Goal: Use online tool/utility: Utilize a website feature to perform a specific function

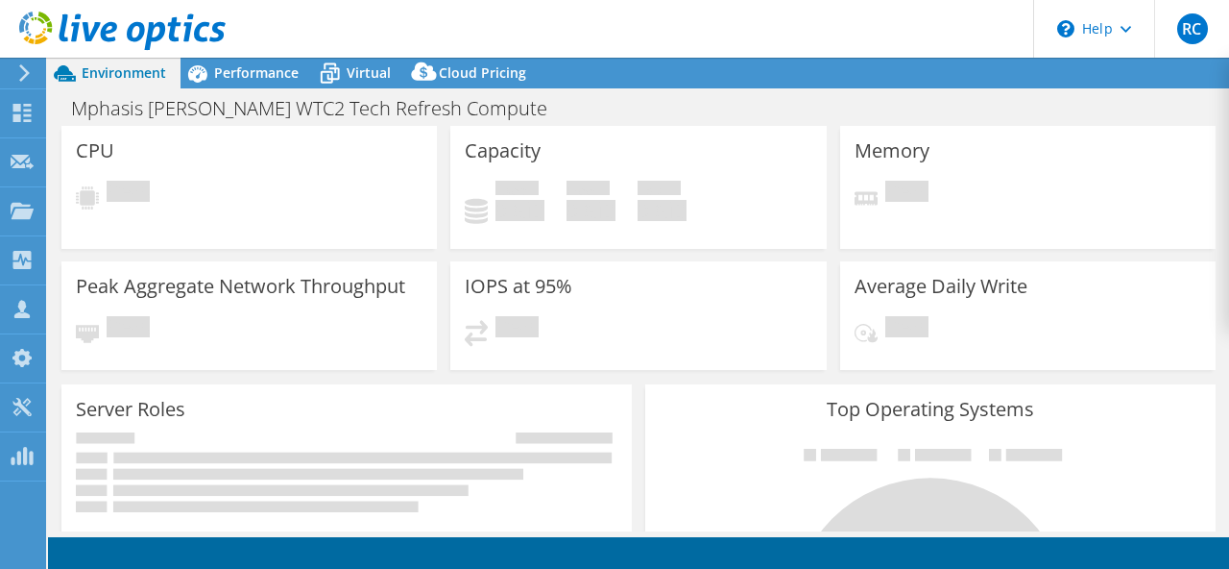
select select "USD"
select select "Mumbai"
select select "INR"
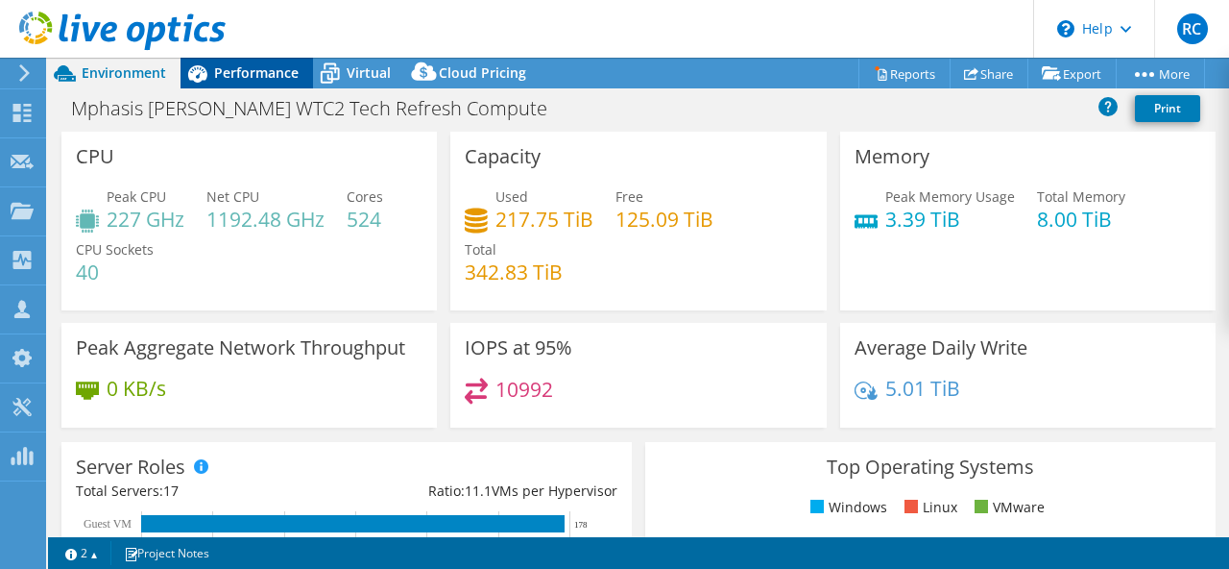
click at [260, 74] on span "Performance" at bounding box center [256, 72] width 85 height 18
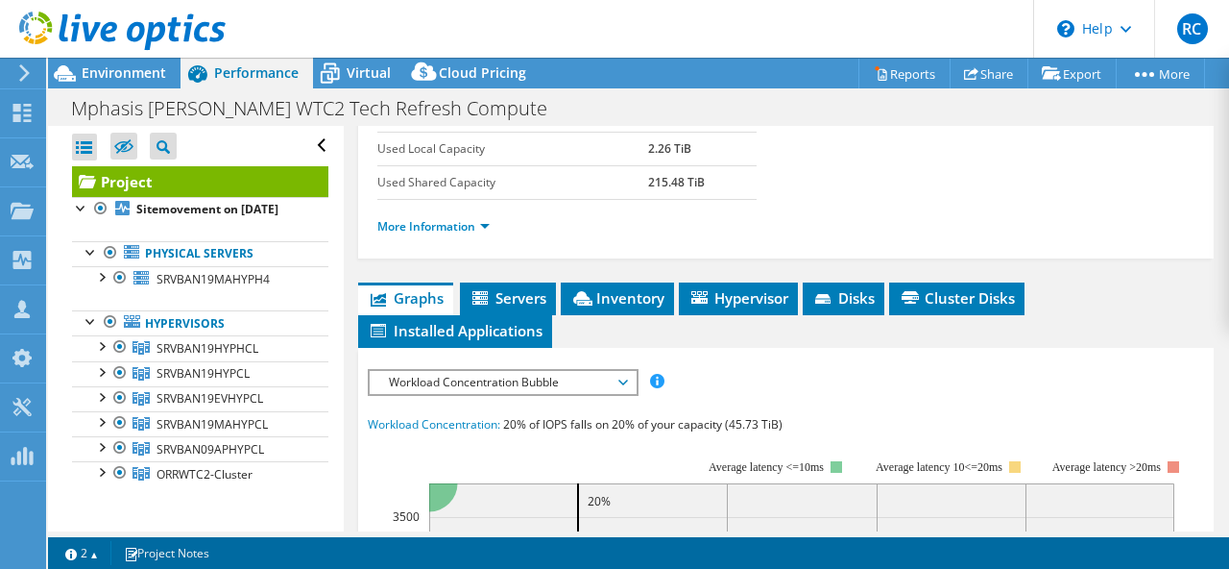
scroll to position [293, 0]
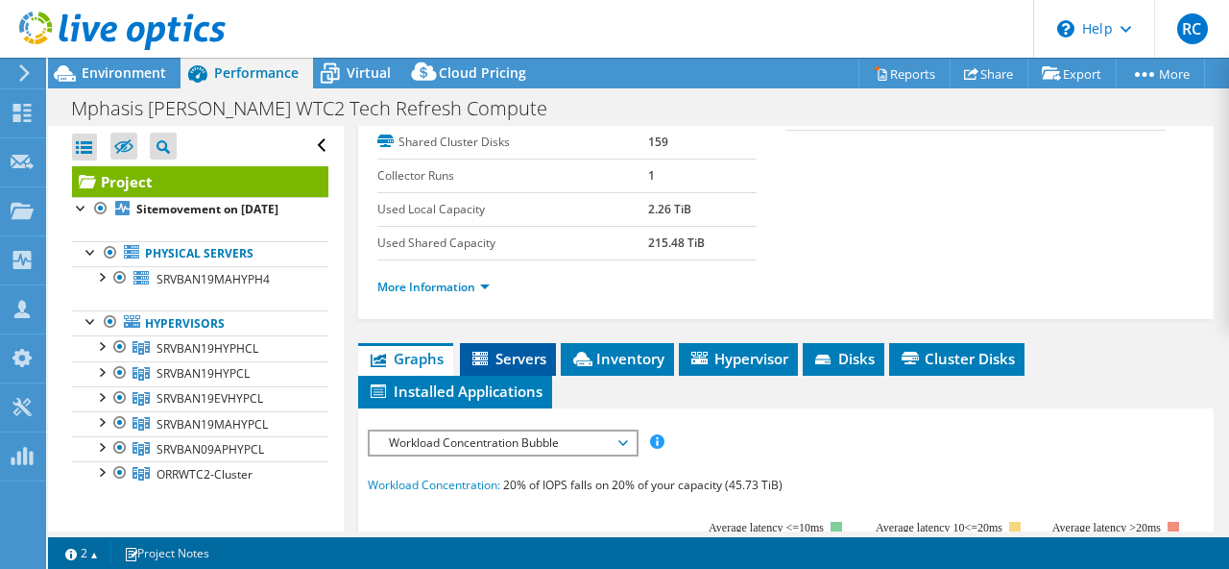
click at [511, 358] on span "Servers" at bounding box center [508, 358] width 77 height 19
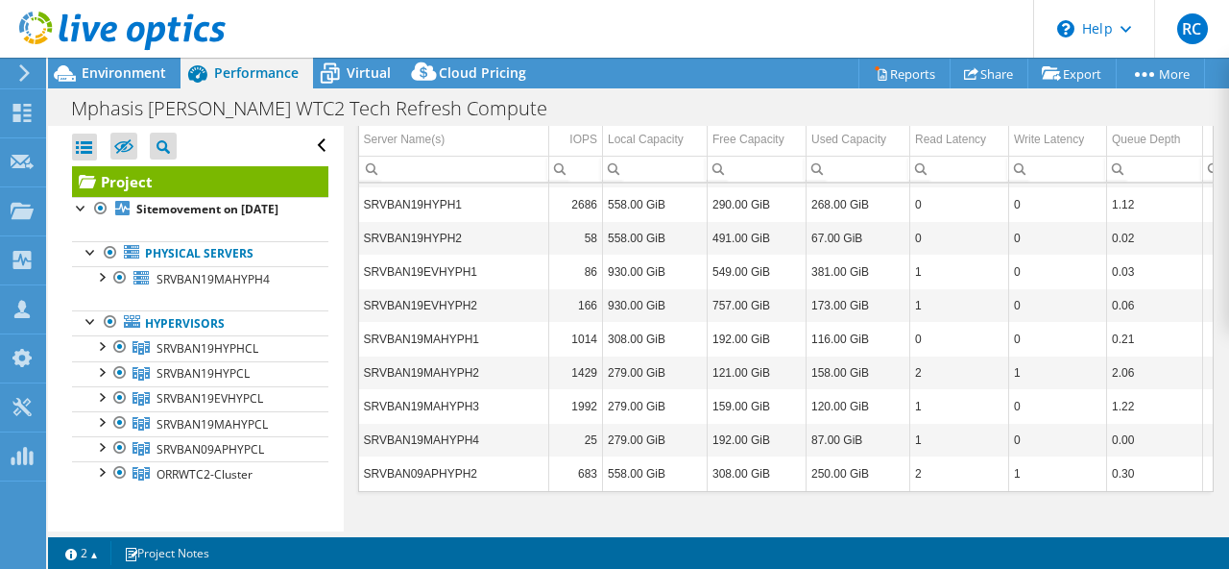
scroll to position [0, 0]
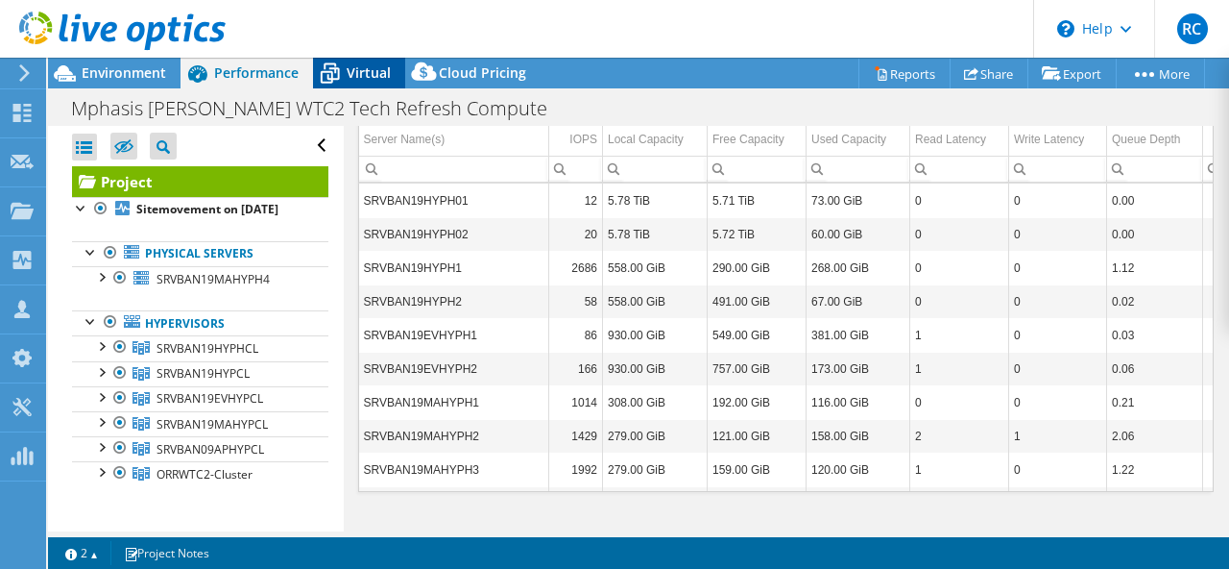
click at [352, 77] on span "Virtual" at bounding box center [369, 72] width 44 height 18
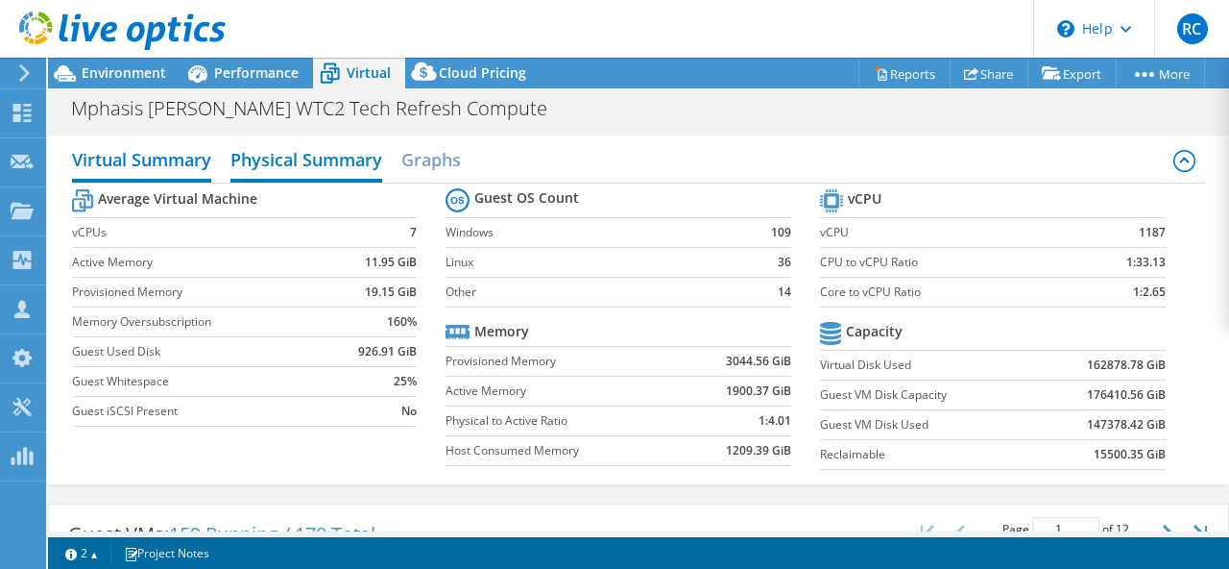
click at [302, 149] on h2 "Physical Summary" at bounding box center [307, 161] width 152 height 42
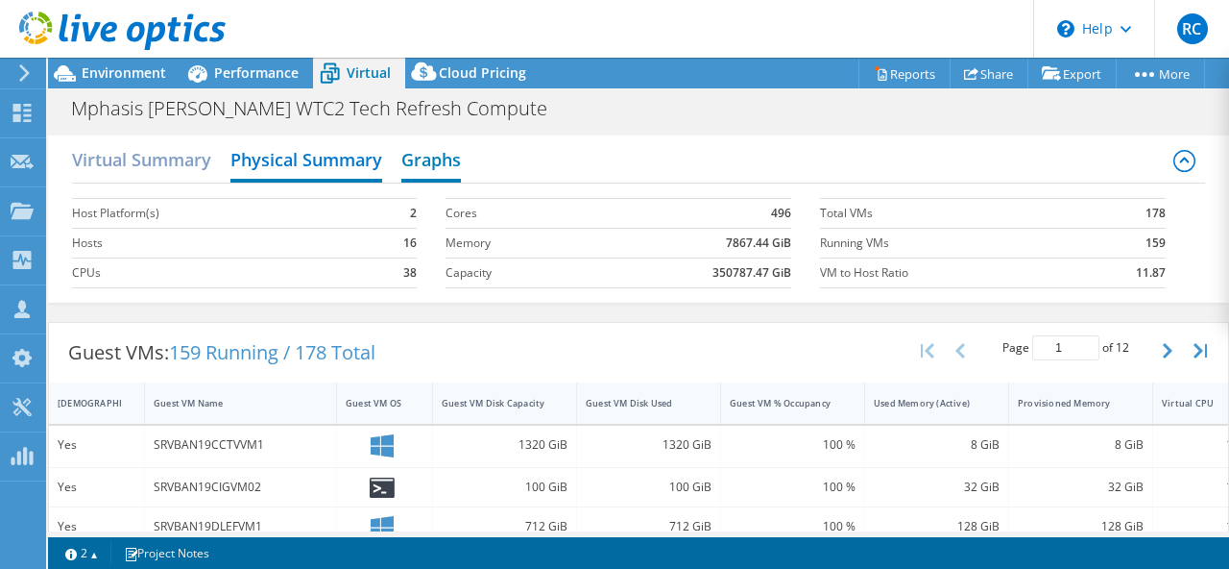
click at [449, 166] on h2 "Graphs" at bounding box center [431, 161] width 60 height 42
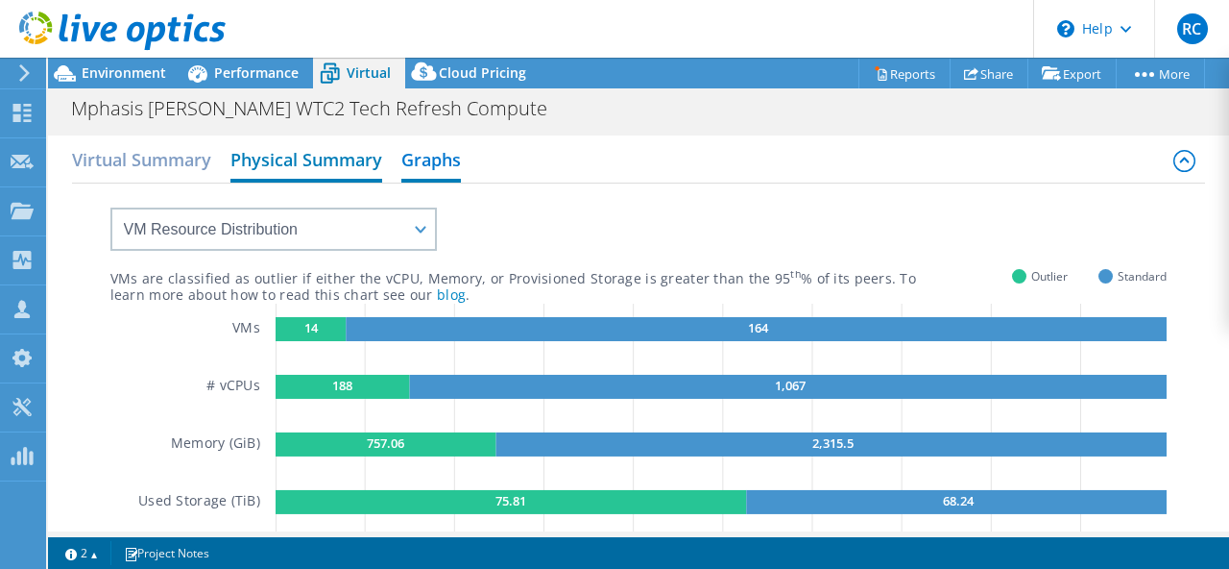
click at [316, 165] on h2 "Physical Summary" at bounding box center [307, 161] width 152 height 42
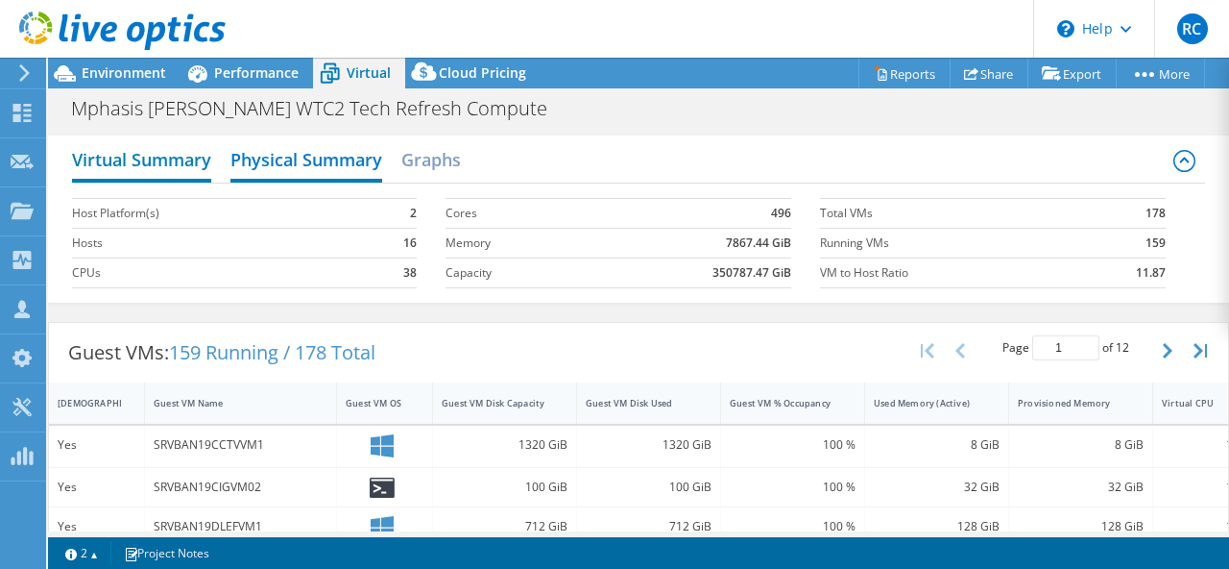
click at [147, 161] on h2 "Virtual Summary" at bounding box center [141, 161] width 139 height 42
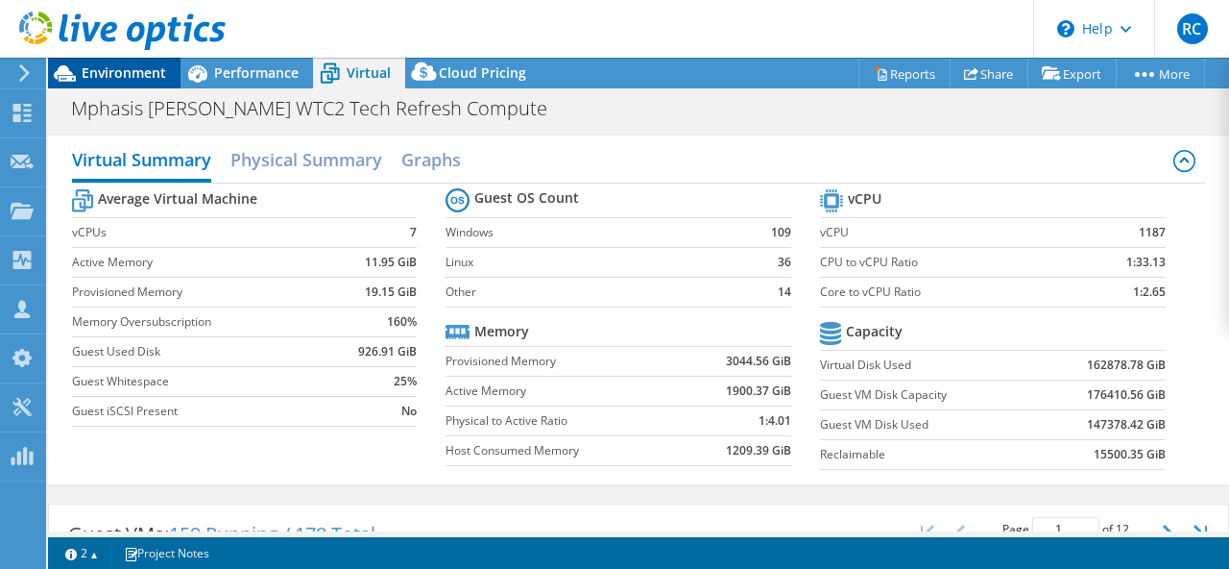
click at [140, 64] on span "Environment" at bounding box center [124, 72] width 85 height 18
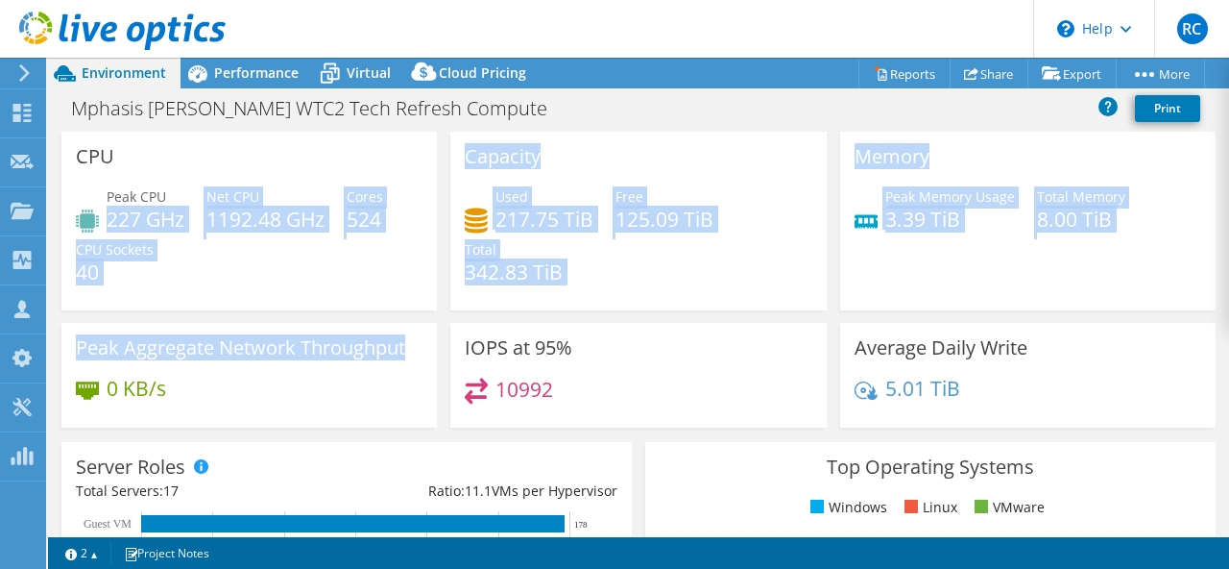
drag, startPoint x: 110, startPoint y: 218, endPoint x: 424, endPoint y: 353, distance: 341.1
click at [424, 353] on div "CPU Peak CPU 227 GHz Net CPU 1192.48 GHz Cores 524 CPU Sockets 40 Capacity Used…" at bounding box center [639, 286] width 1168 height 308
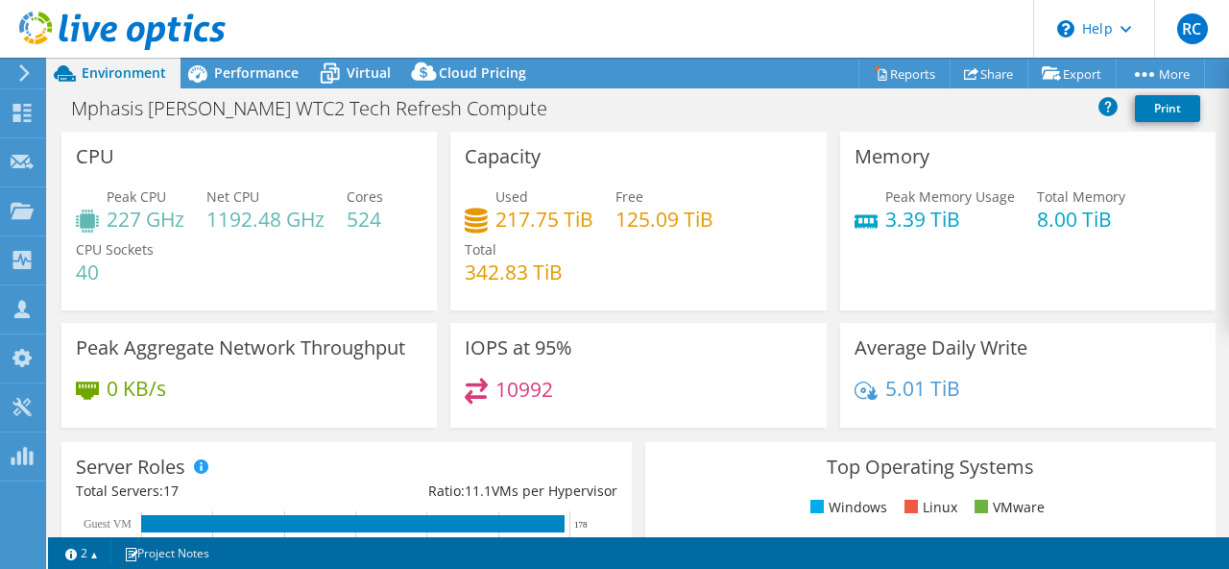
click at [691, 391] on div "10992" at bounding box center [638, 397] width 347 height 41
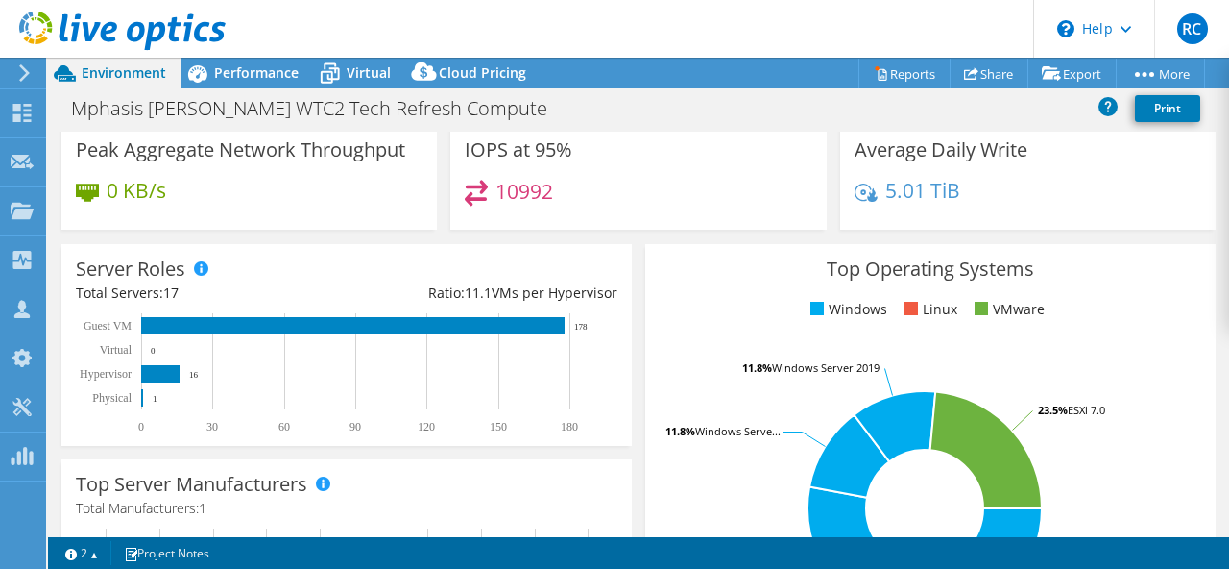
scroll to position [199, 0]
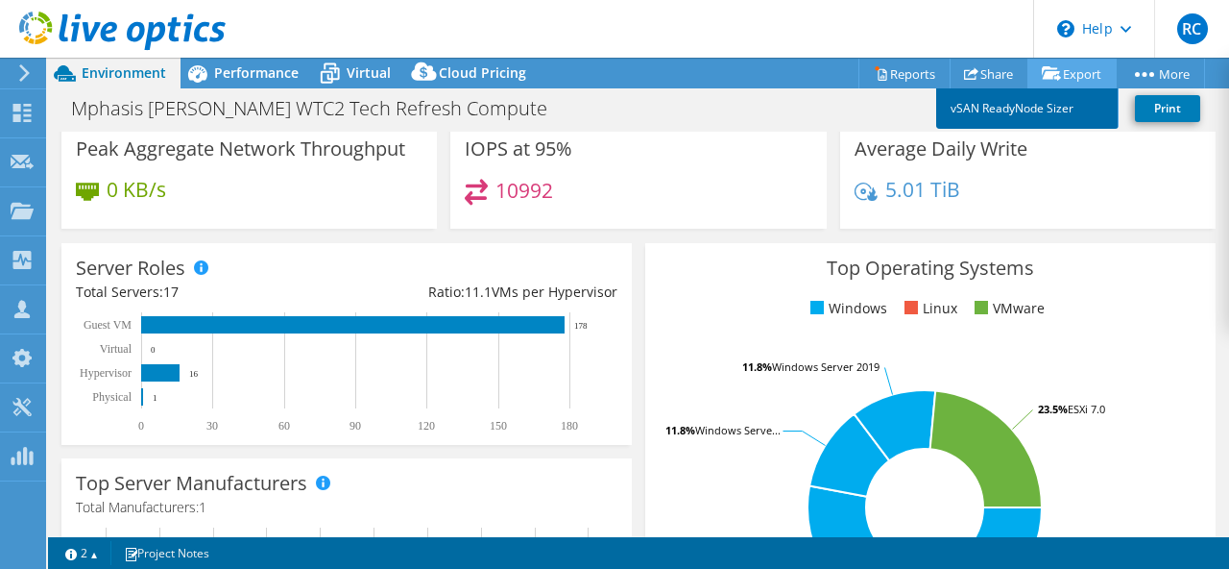
click at [1053, 105] on link "vSAN ReadyNode Sizer" at bounding box center [1027, 108] width 182 height 40
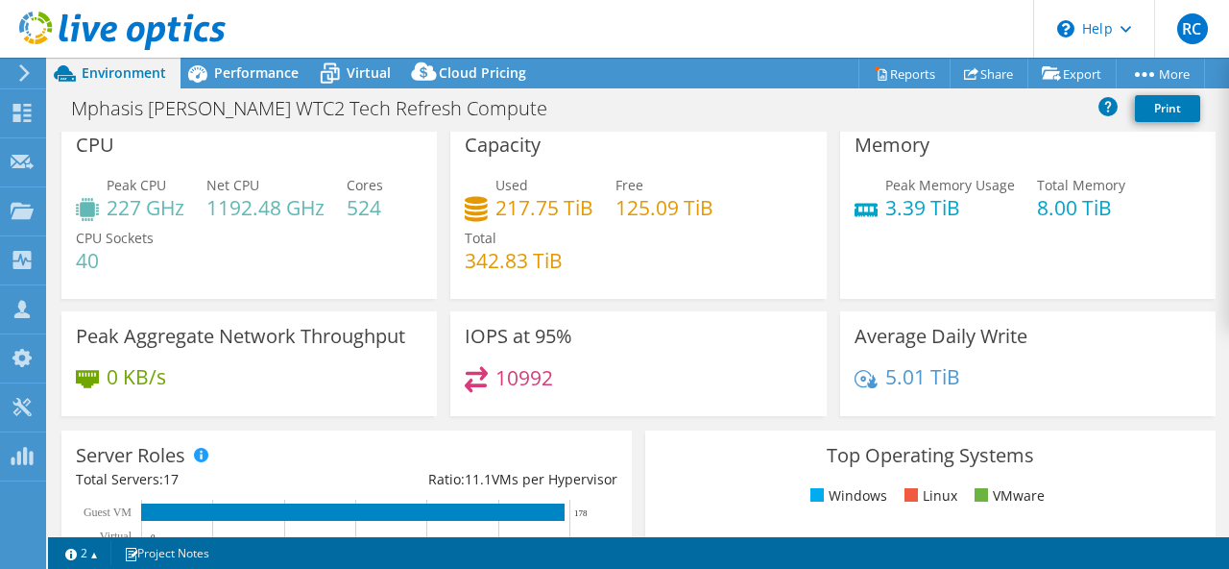
scroll to position [0, 0]
